Goal: Transaction & Acquisition: Book appointment/travel/reservation

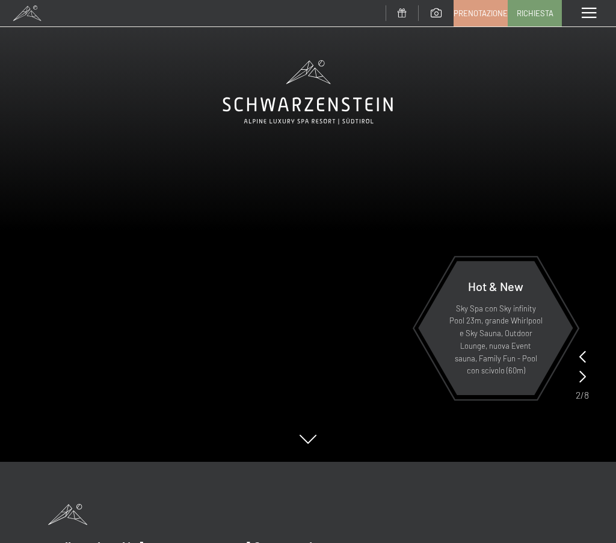
click at [0, 0] on span "Premium Spa" at bounding box center [0, 0] width 0 height 0
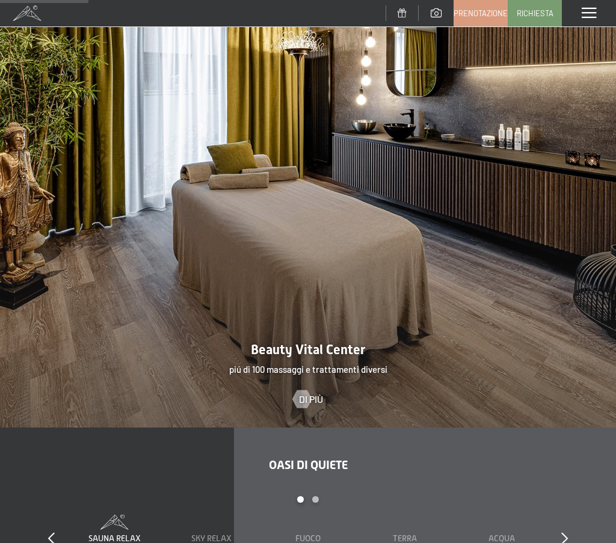
scroll to position [962, 0]
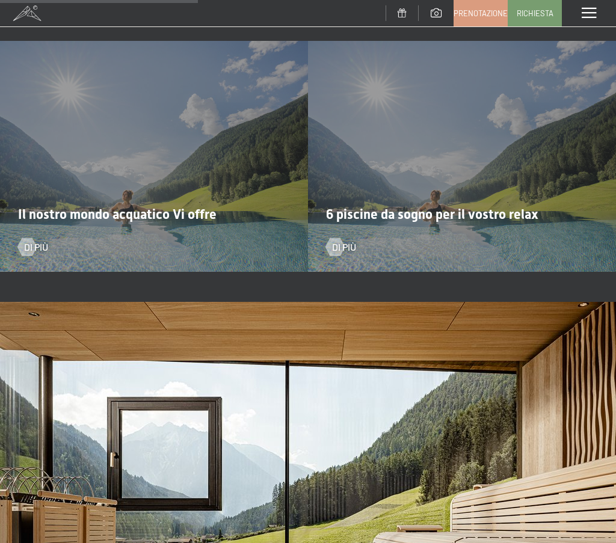
scroll to position [2164, 0]
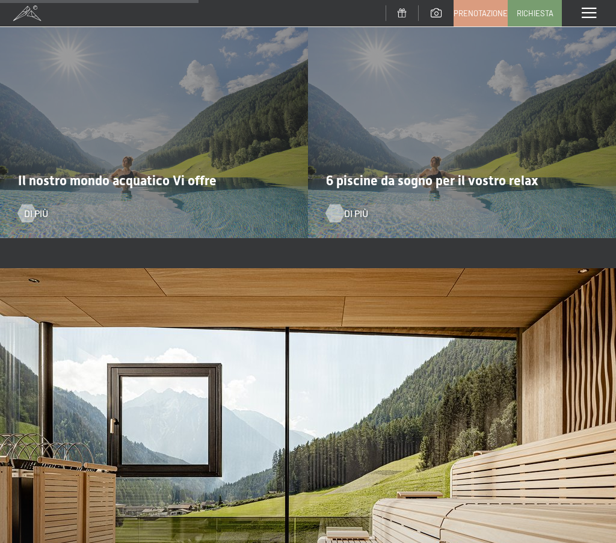
click at [340, 218] on div at bounding box center [334, 213] width 10 height 18
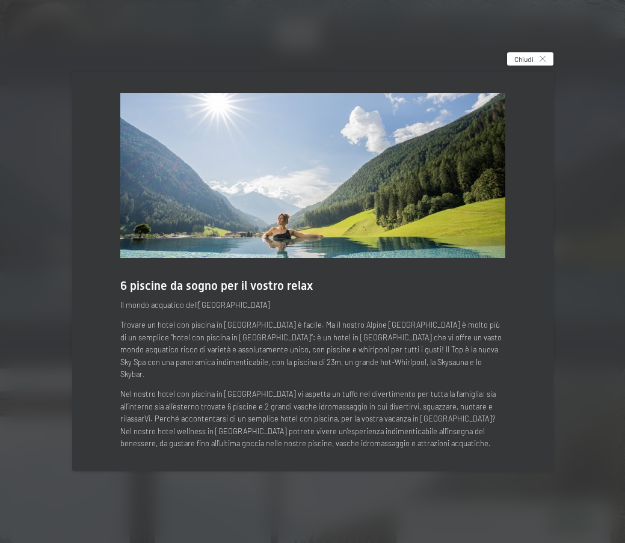
click at [545, 62] on icon at bounding box center [542, 59] width 6 height 6
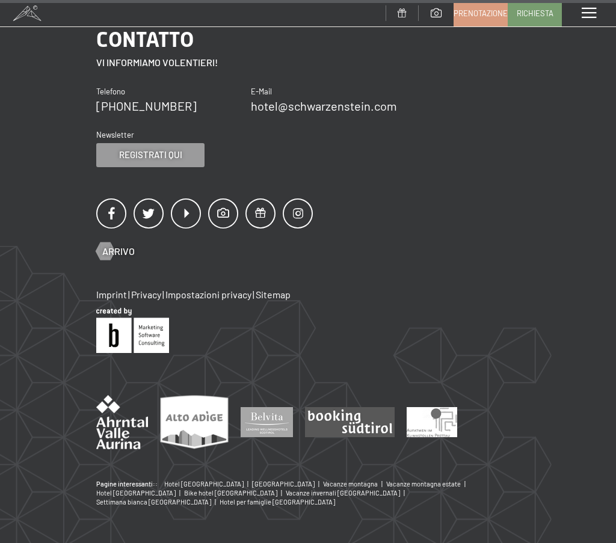
scroll to position [5700, 0]
click at [561, 26] on div "Menu" at bounding box center [588, 13] width 54 height 26
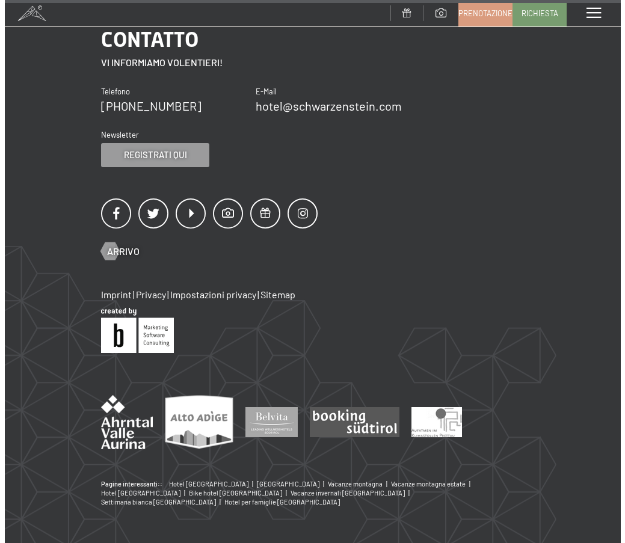
scroll to position [5242, 0]
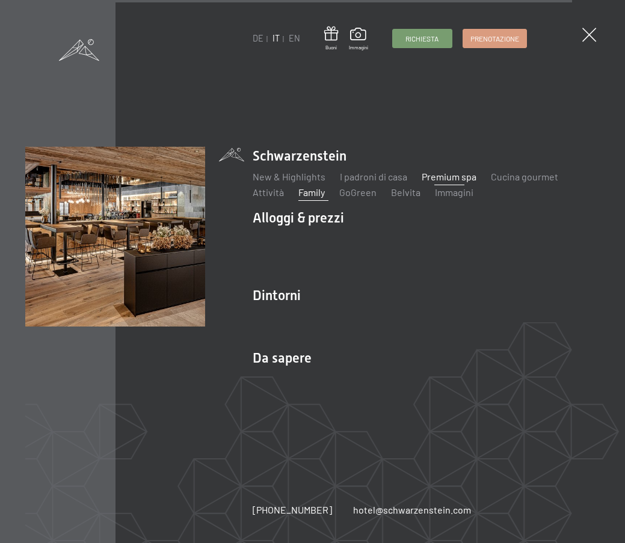
click at [316, 194] on link "Family" at bounding box center [311, 191] width 26 height 11
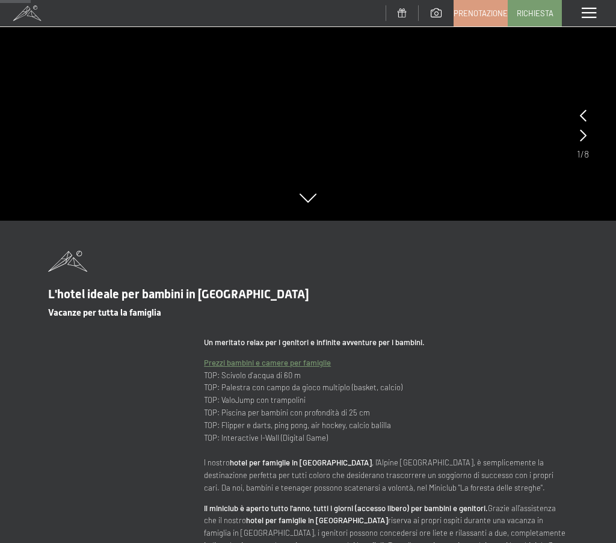
scroll to position [60, 0]
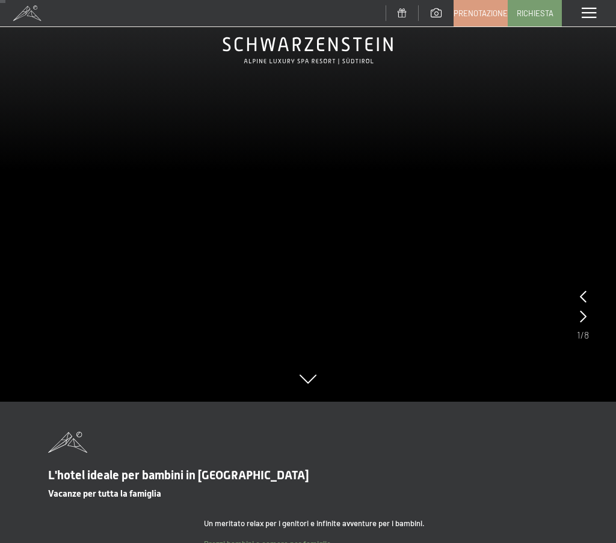
click at [580, 308] on div at bounding box center [583, 316] width 7 height 17
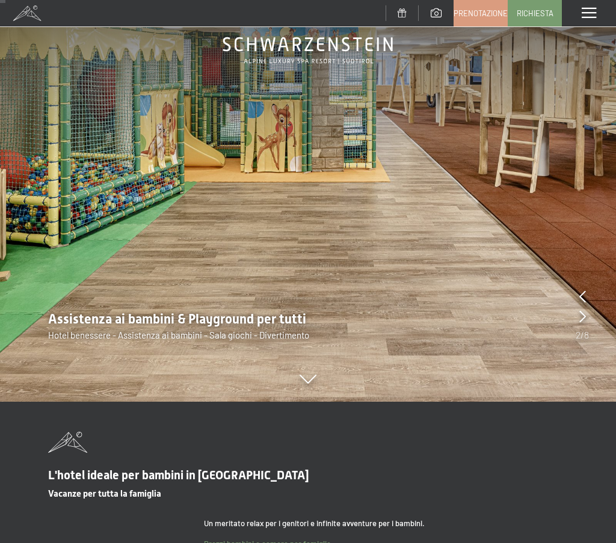
click at [579, 308] on div at bounding box center [582, 316] width 7 height 17
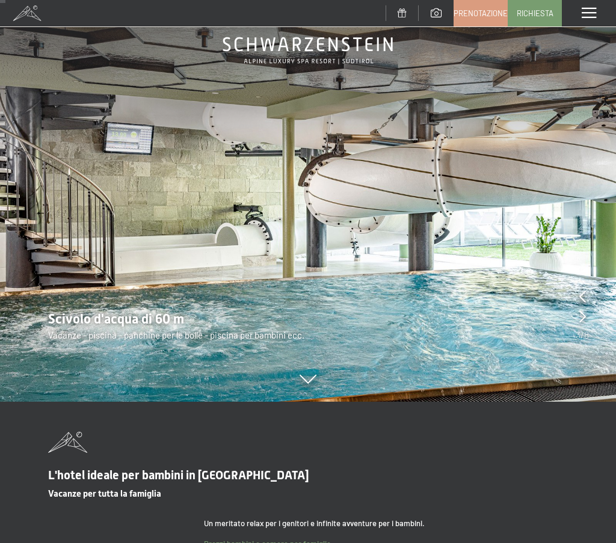
click at [579, 308] on div at bounding box center [582, 316] width 7 height 17
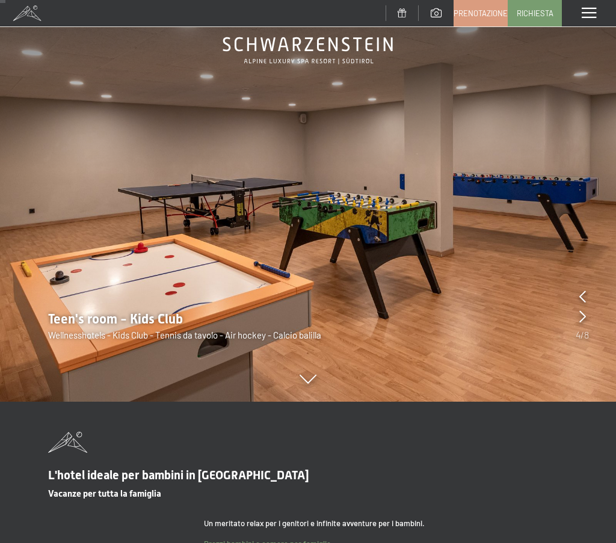
click at [579, 308] on div at bounding box center [582, 316] width 7 height 17
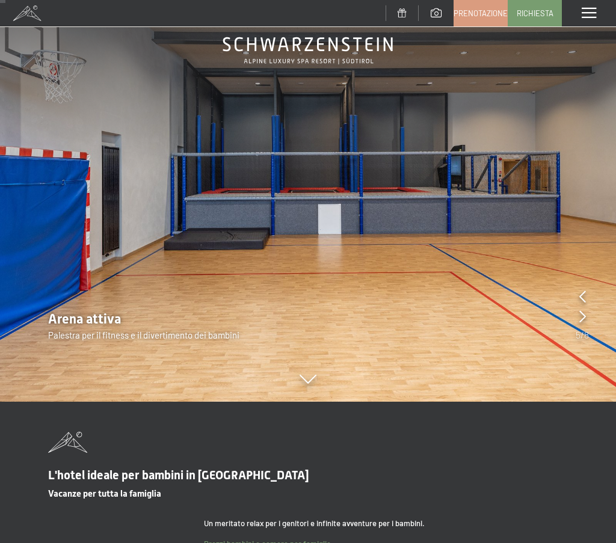
click at [579, 308] on div at bounding box center [582, 316] width 7 height 17
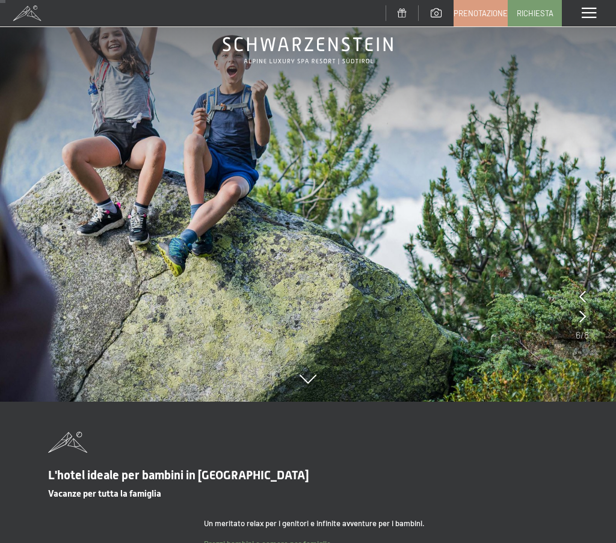
click at [579, 308] on div at bounding box center [582, 316] width 7 height 17
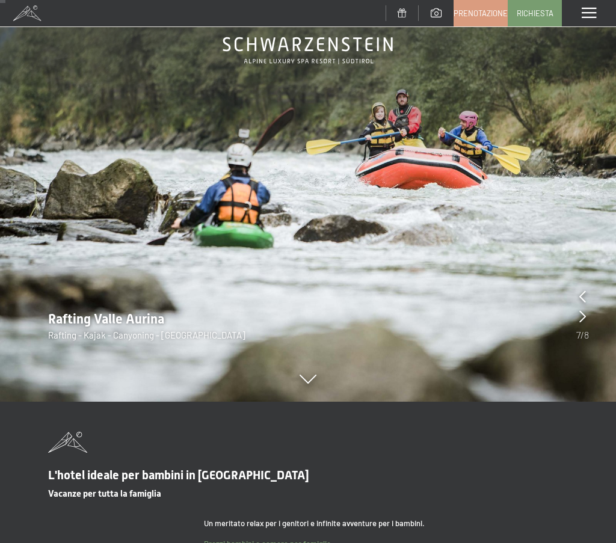
click at [579, 308] on div at bounding box center [582, 316] width 7 height 17
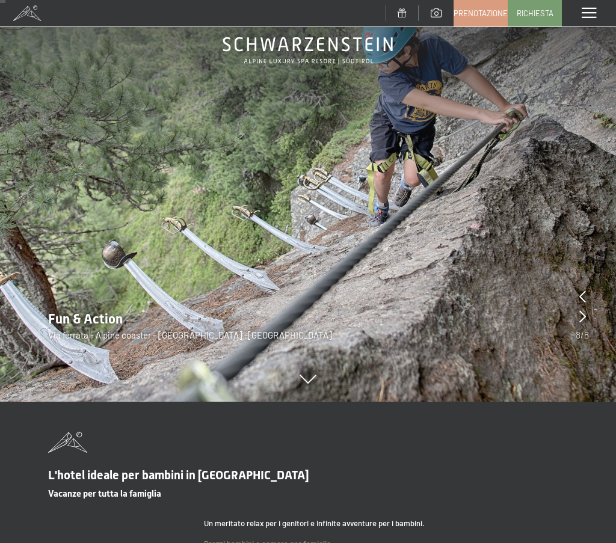
click at [579, 308] on div at bounding box center [582, 316] width 7 height 17
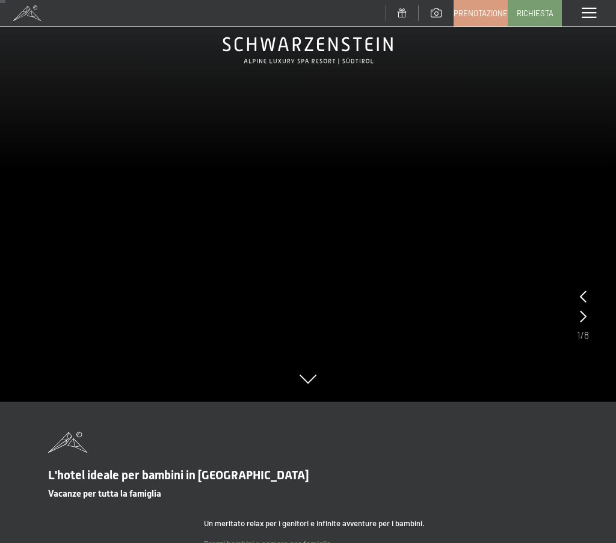
click at [0, 0] on span "PRENOTA ONLINE" at bounding box center [0, 0] width 0 height 0
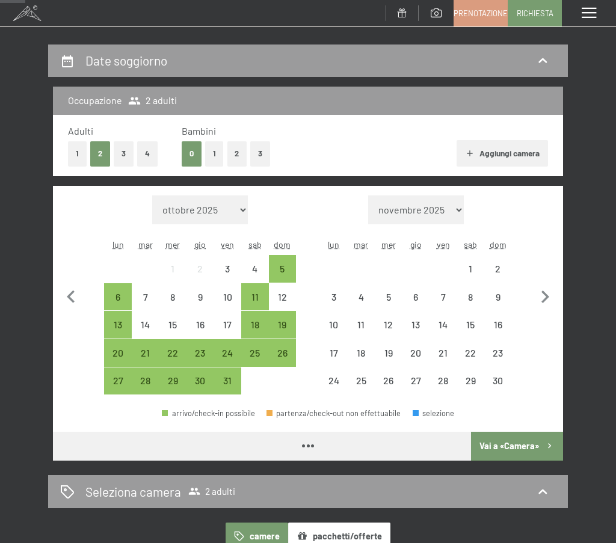
scroll to position [180, 0]
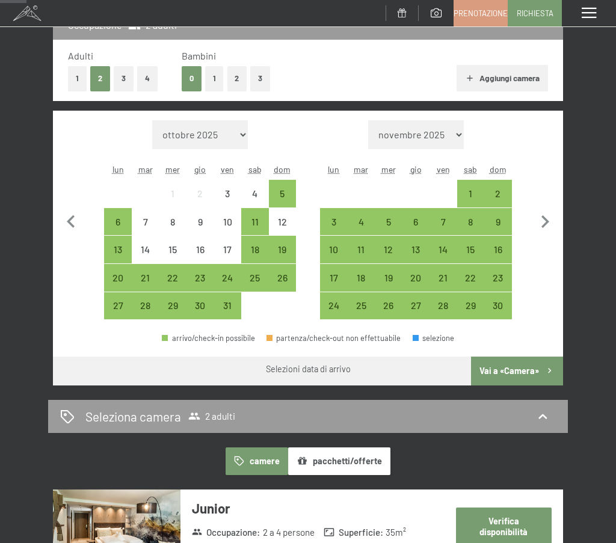
click at [227, 91] on button "2" at bounding box center [237, 78] width 20 height 25
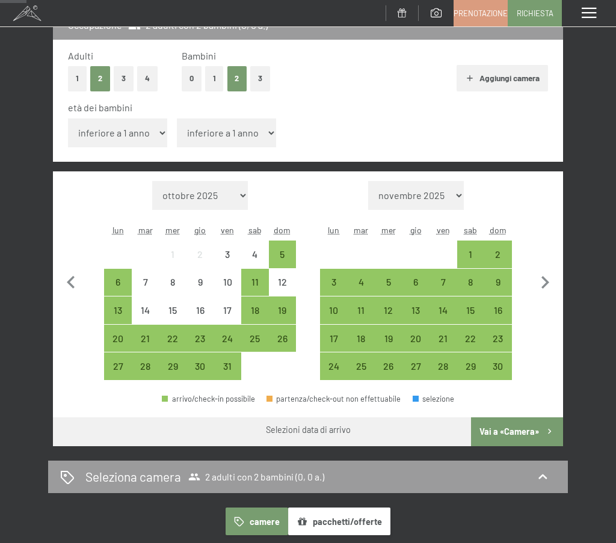
click at [144, 147] on select "inferiore a 1 anno 1 anno 2 anni 3 anni 4 anni 5 anni 6 anni 7 anni 8 anni 9 an…" at bounding box center [117, 132] width 99 height 29
select select "10"
click at [68, 147] on select "inferiore a 1 anno 1 anno 2 anni 3 anni 4 anni 5 anni 6 anni 7 anni 8 anni 9 an…" at bounding box center [117, 132] width 99 height 29
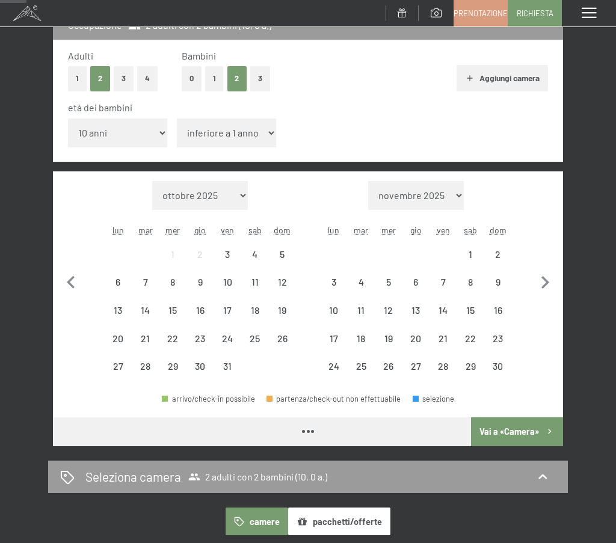
click at [223, 147] on select "inferiore a 1 anno 1 anno 2 anni 3 anni 4 anni 5 anni 6 anni 7 anni 8 anni 9 an…" at bounding box center [226, 132] width 99 height 29
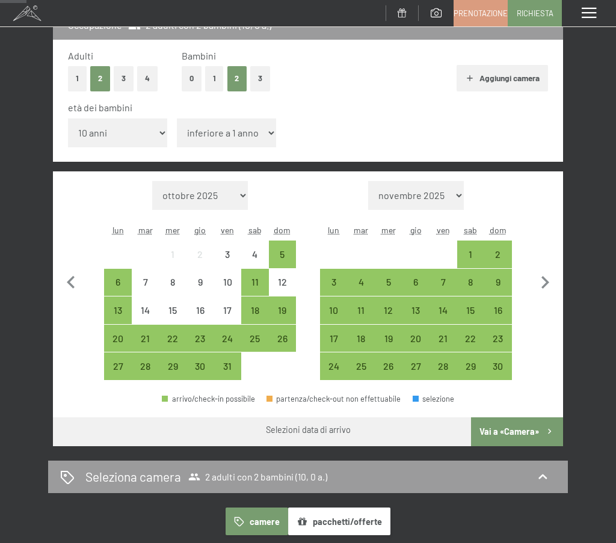
select select "16"
click at [177, 147] on select "inferiore a 1 anno 1 anno 2 anni 3 anni 4 anni 5 anni 6 anni 7 anni 8 anni 9 an…" at bounding box center [226, 132] width 99 height 29
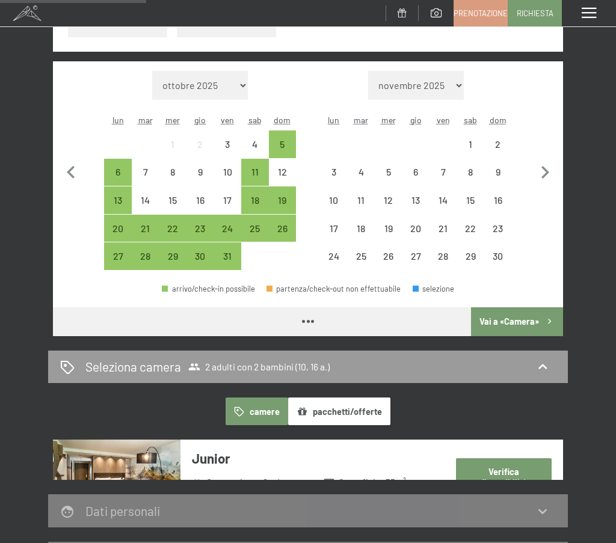
scroll to position [301, 0]
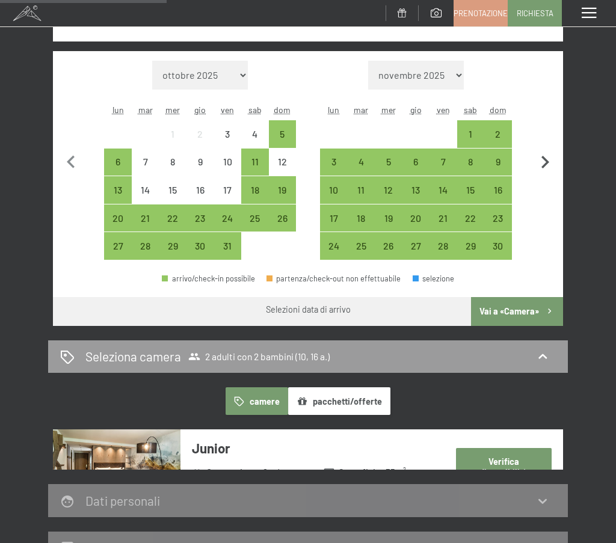
click at [557, 175] on icon "button" at bounding box center [544, 162] width 25 height 25
select select "2025-11-01"
select select "2025-12-01"
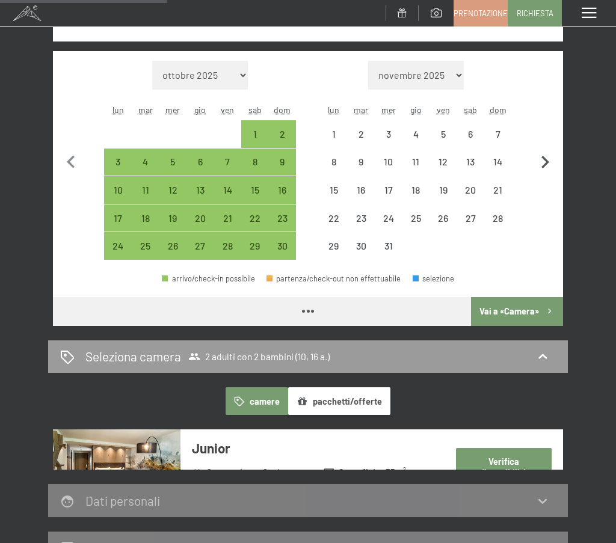
select select "2025-11-01"
select select "2025-12-01"
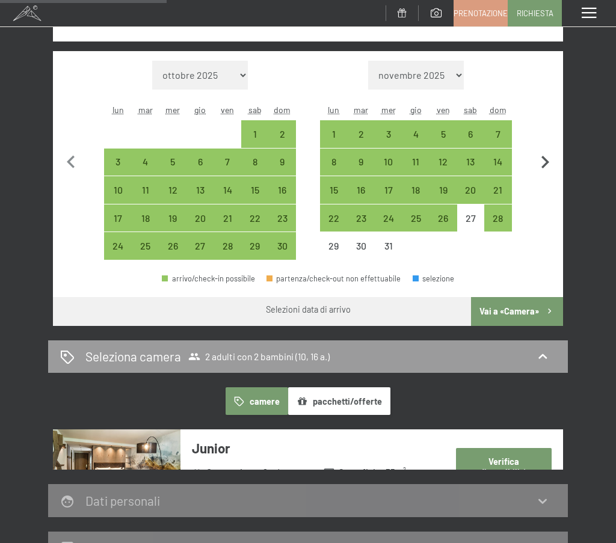
click at [549, 168] on icon "button" at bounding box center [545, 162] width 8 height 13
select select "2025-12-01"
select select "2026-01-01"
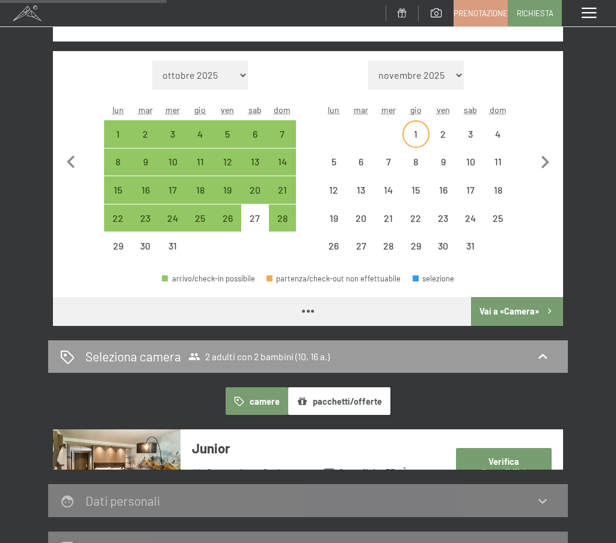
select select "2025-12-01"
select select "2026-01-01"
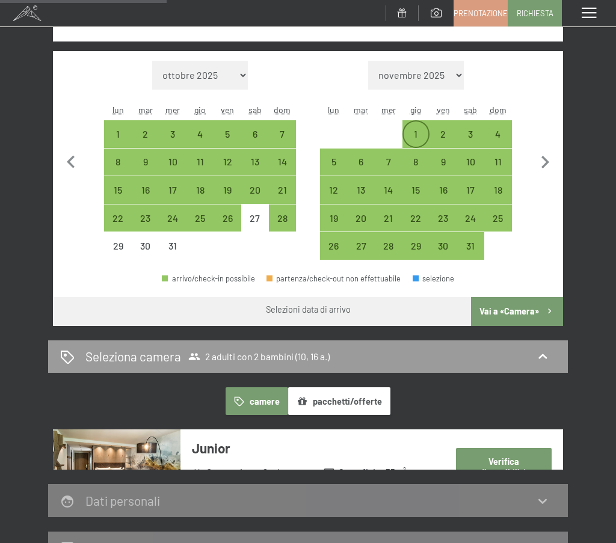
click at [421, 155] on div "1" at bounding box center [415, 141] width 25 height 25
select select "2025-12-01"
select select "2026-01-01"
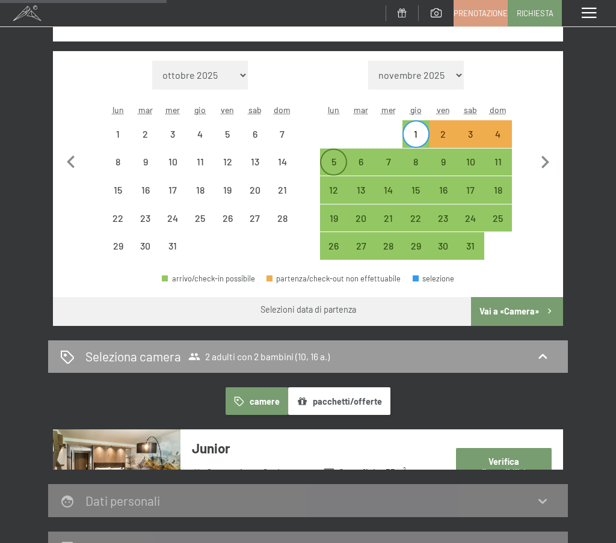
click at [338, 182] on div "5" at bounding box center [333, 169] width 25 height 25
select select "2025-12-01"
select select "2026-01-01"
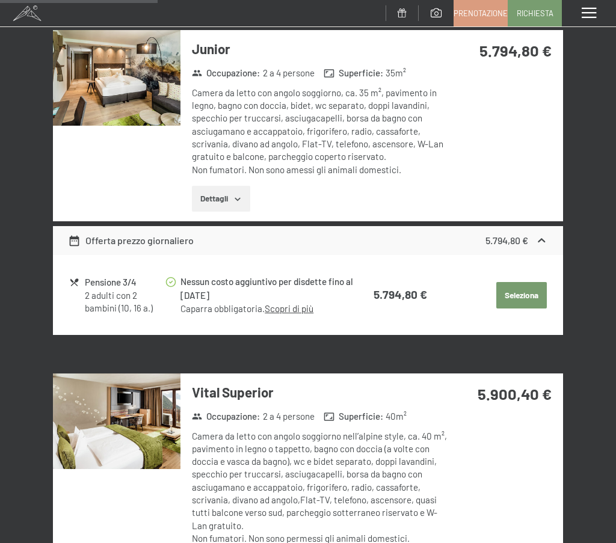
scroll to position [661, 0]
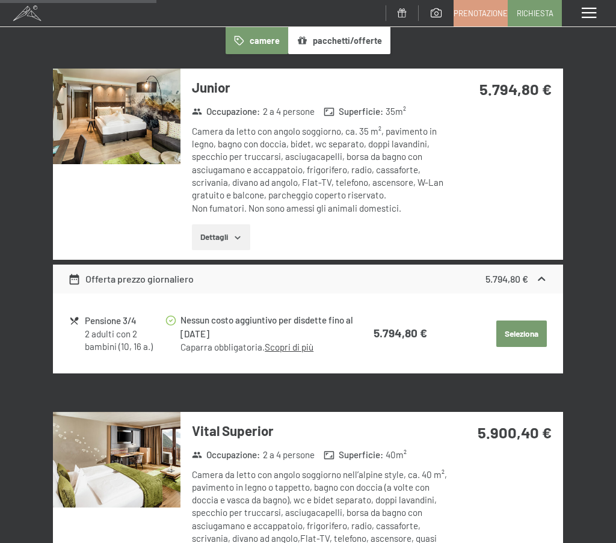
click at [221, 251] on button "Dettagli" at bounding box center [221, 237] width 58 height 26
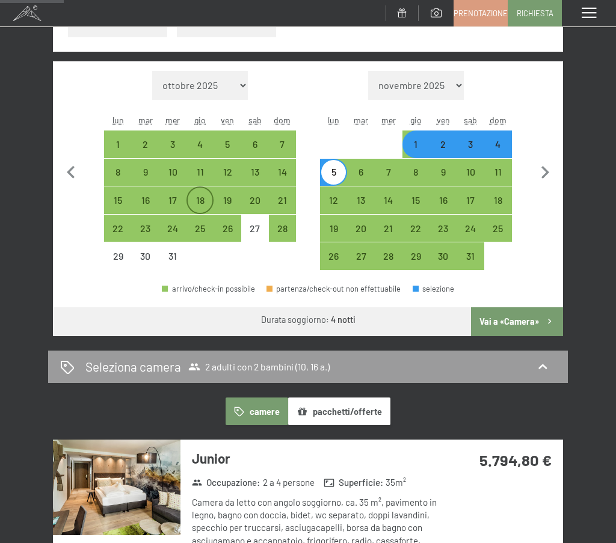
scroll to position [301, 0]
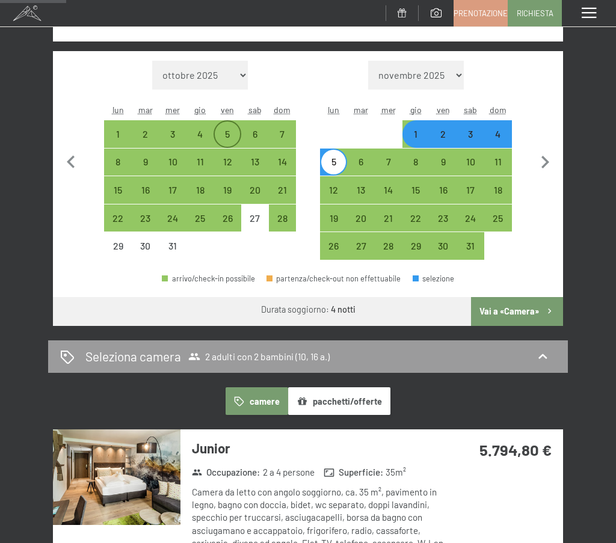
drag, startPoint x: 228, startPoint y: 222, endPoint x: 218, endPoint y: 224, distance: 10.3
click at [228, 155] on div "5" at bounding box center [227, 141] width 25 height 25
select select "2025-12-01"
select select "2026-01-01"
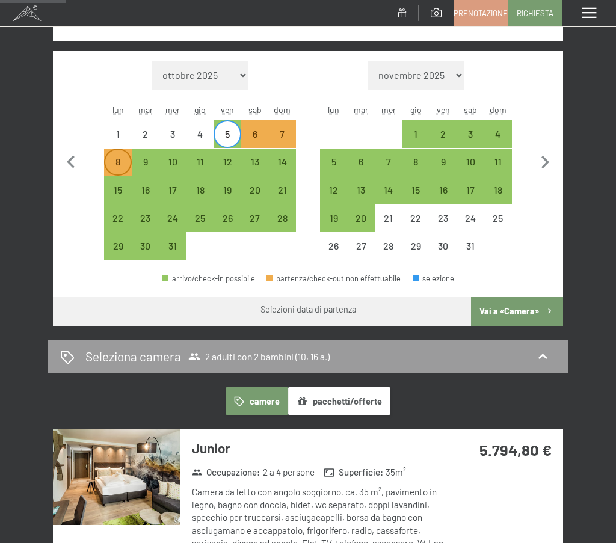
click at [109, 182] on div "8" at bounding box center [117, 169] width 25 height 25
select select "2025-12-01"
select select "2026-01-01"
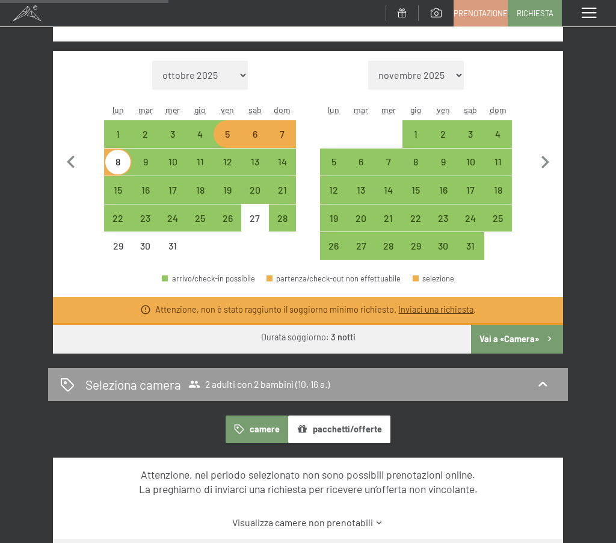
scroll to position [361, 0]
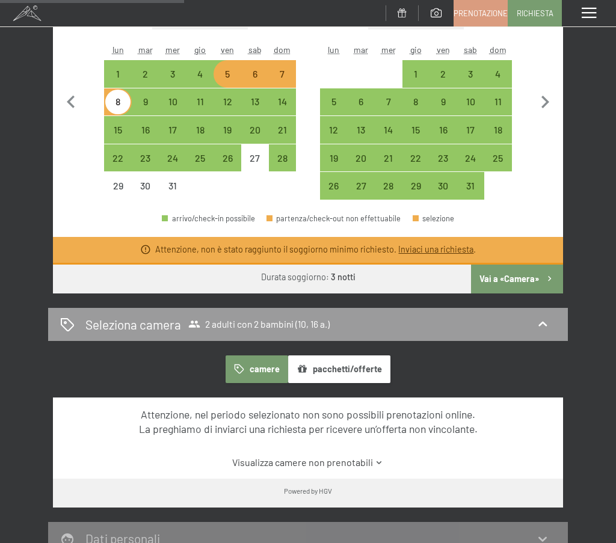
click at [511, 293] on button "Vai a «Camera»" at bounding box center [517, 279] width 92 height 29
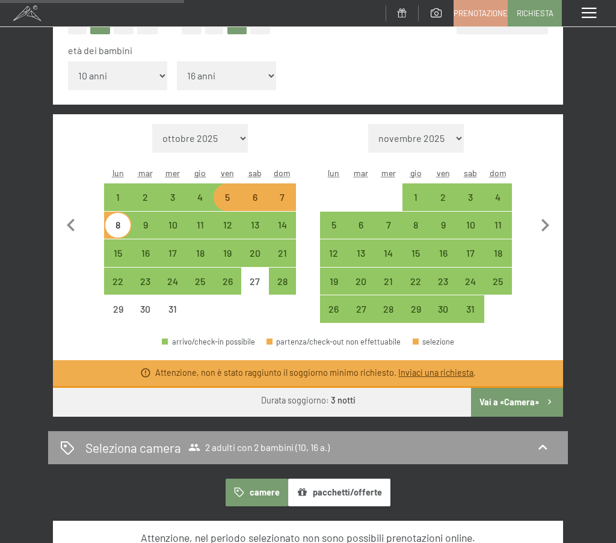
select select "2025-12-01"
select select "2026-01-01"
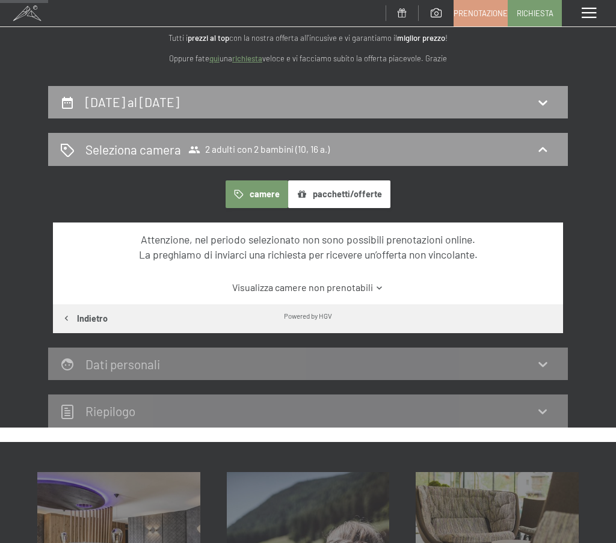
scroll to position [57, 0]
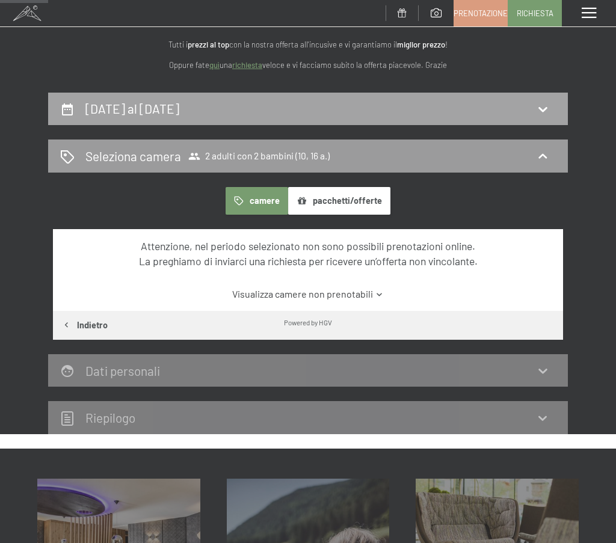
click at [179, 116] on h2 "5 dicembre al 8 dicembre 2025" at bounding box center [132, 108] width 94 height 15
select select "10"
select select "16"
select select "2025-12-01"
select select "2026-01-01"
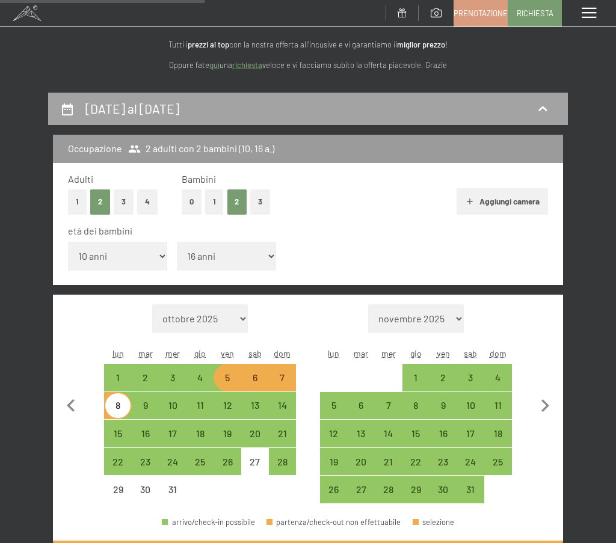
scroll to position [237, 0]
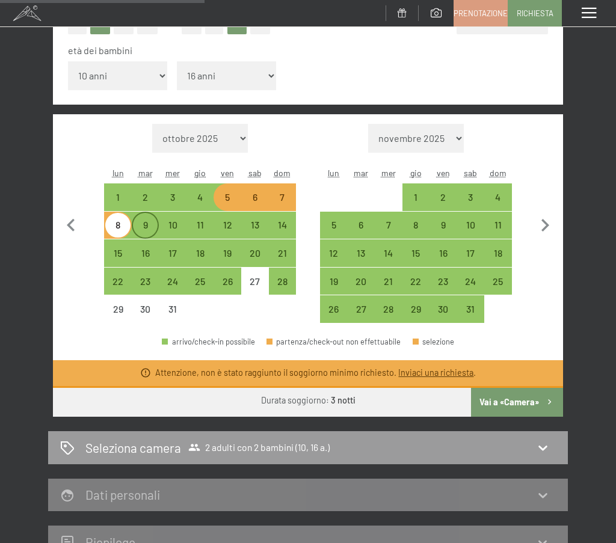
click at [133, 238] on div "9" at bounding box center [145, 225] width 25 height 25
select select "2025-12-01"
select select "2026-01-01"
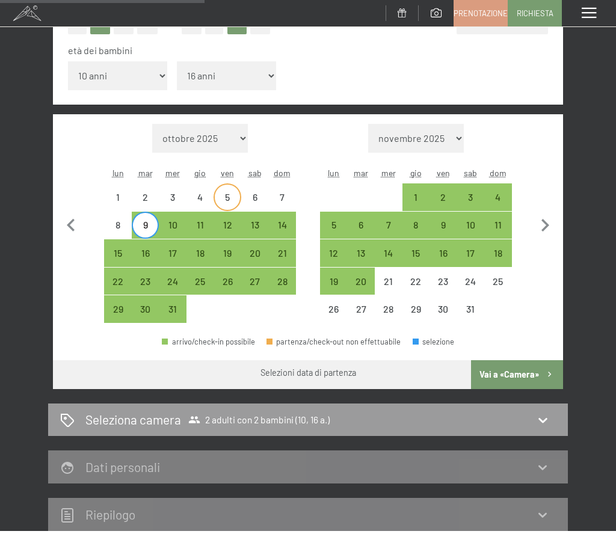
click at [228, 218] on div "5" at bounding box center [227, 204] width 25 height 25
select select "2025-12-01"
select select "2026-01-01"
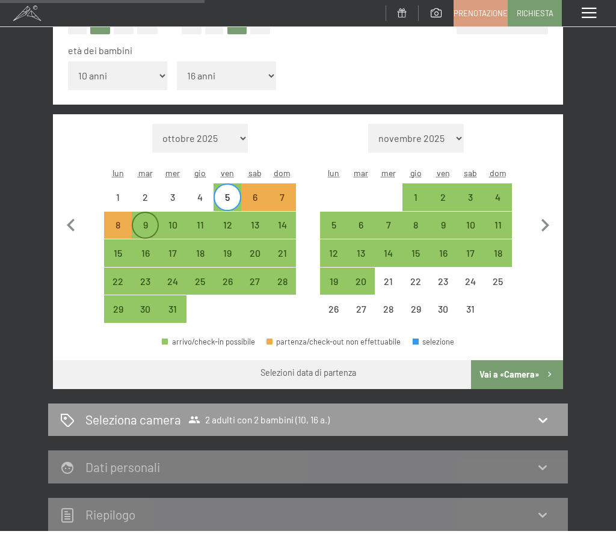
click at [134, 245] on div "9" at bounding box center [145, 232] width 25 height 25
select select "2025-12-01"
select select "2026-01-01"
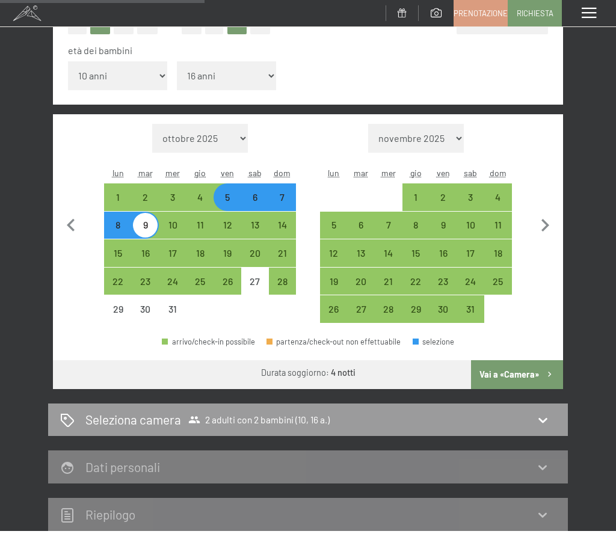
click at [503, 389] on button "Vai a «Camera»" at bounding box center [517, 374] width 92 height 29
select select "2025-12-01"
select select "2026-01-01"
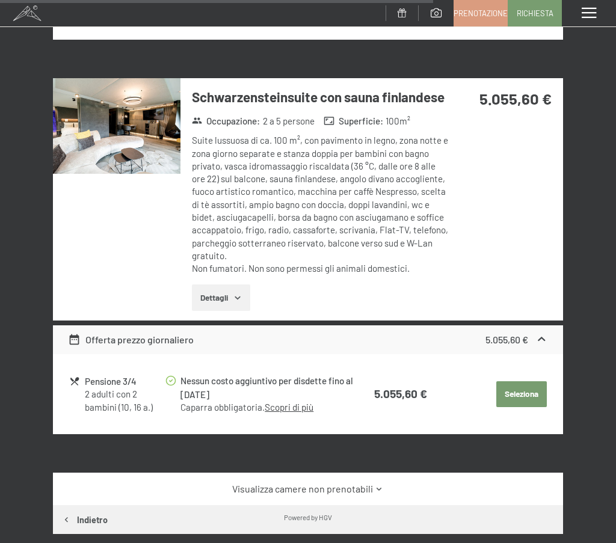
scroll to position [2041, 0]
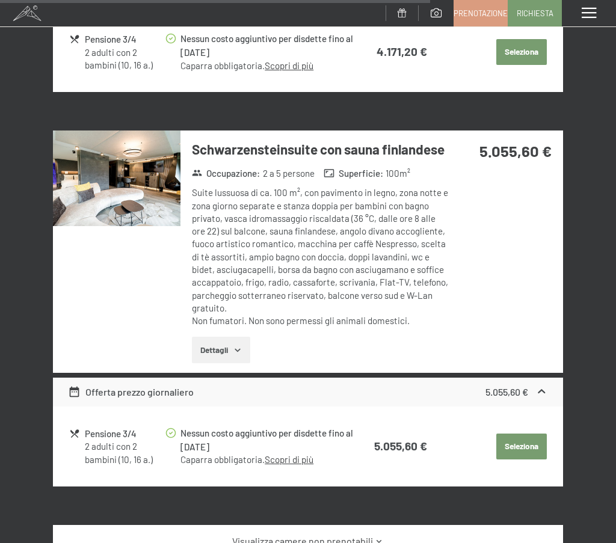
click at [214, 363] on button "Dettagli" at bounding box center [221, 350] width 58 height 26
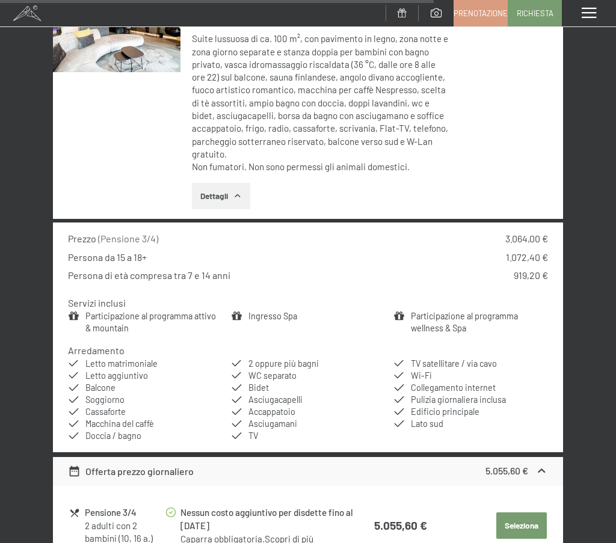
scroll to position [2221, 0]
